Goal: Check status: Check status

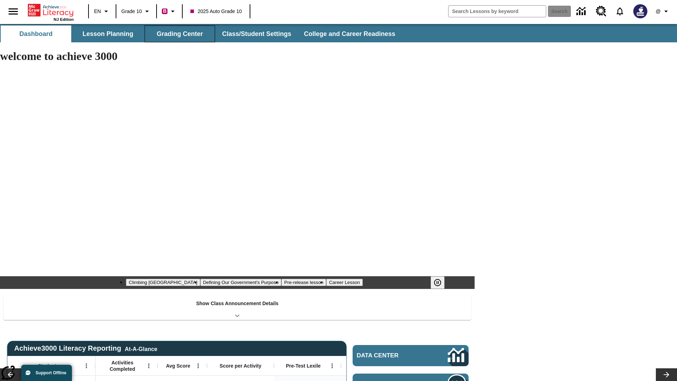
click at [180, 34] on button "Grading Center" at bounding box center [180, 33] width 71 height 17
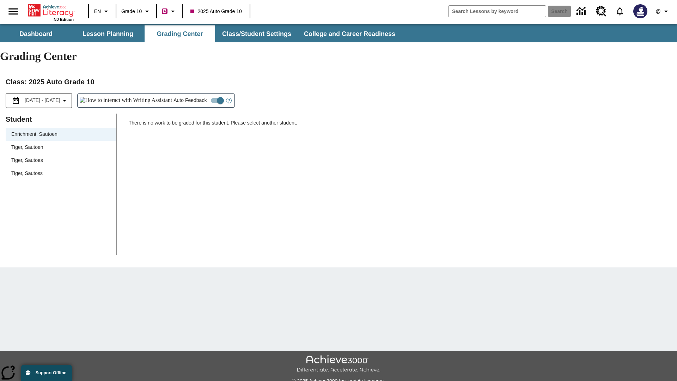
click at [61, 143] on span "Tiger, Sautoen" at bounding box center [60, 146] width 99 height 7
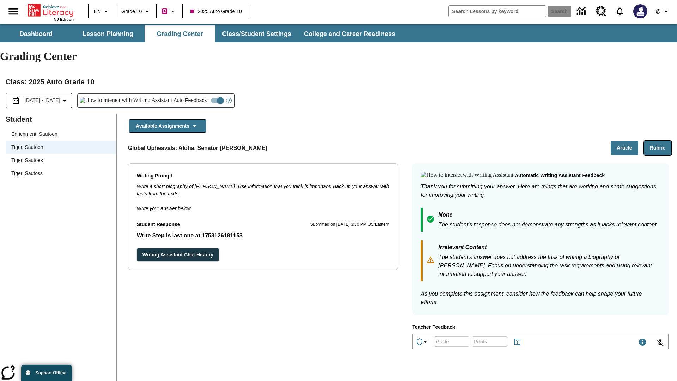
click at [657, 141] on button "Rubric" at bounding box center [657, 148] width 27 height 14
click at [624, 141] on button "Article" at bounding box center [624, 148] width 27 height 14
click at [102, 11] on icon "Language: EN, Select a language" at bounding box center [106, 11] width 8 height 8
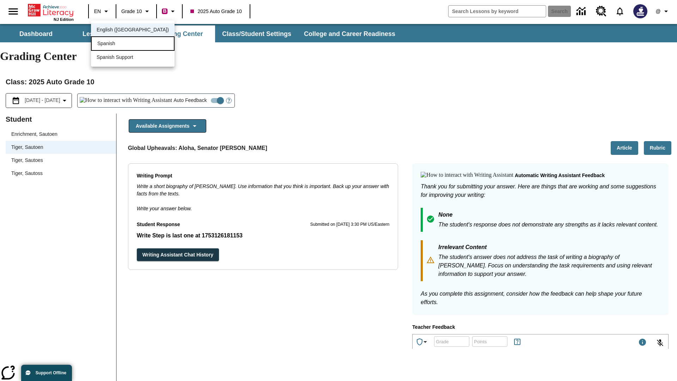
click at [117, 44] on div "Spanish" at bounding box center [133, 43] width 84 height 14
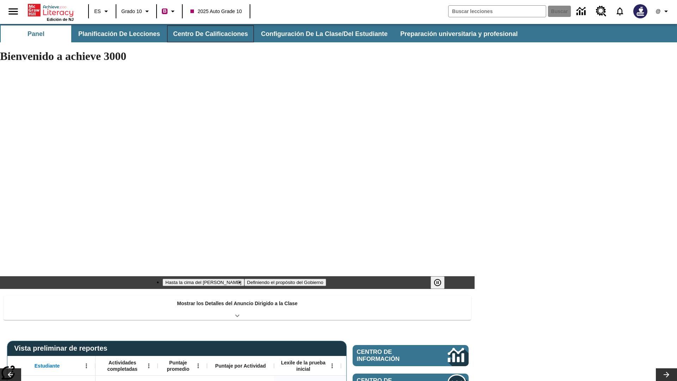
click at [207, 34] on button "Centro de calificaciones" at bounding box center [210, 33] width 87 height 17
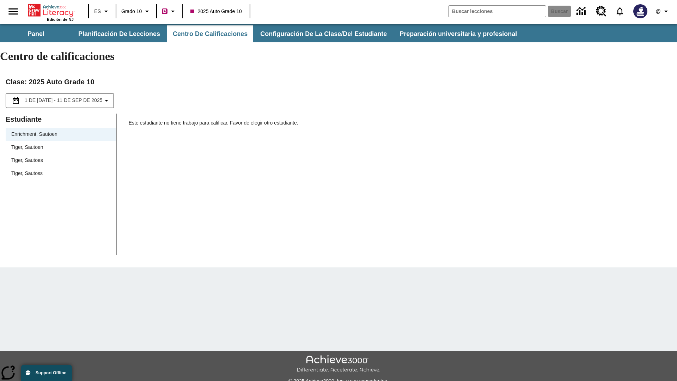
click at [61, 143] on span "Tiger, Sautoen" at bounding box center [60, 146] width 99 height 7
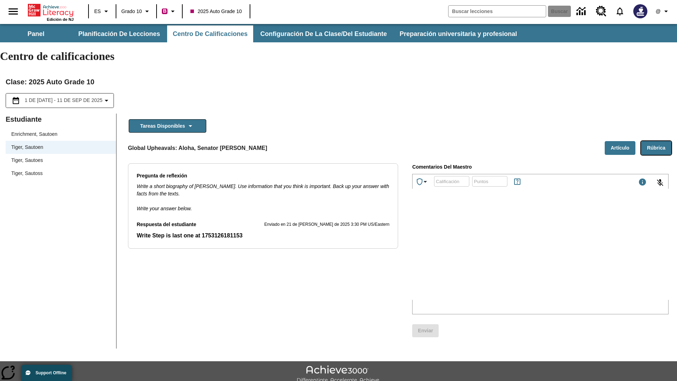
click at [656, 141] on button "Rúbrica" at bounding box center [656, 148] width 30 height 14
click at [620, 141] on button "Artículo" at bounding box center [620, 148] width 31 height 14
